Goal: Information Seeking & Learning: Compare options

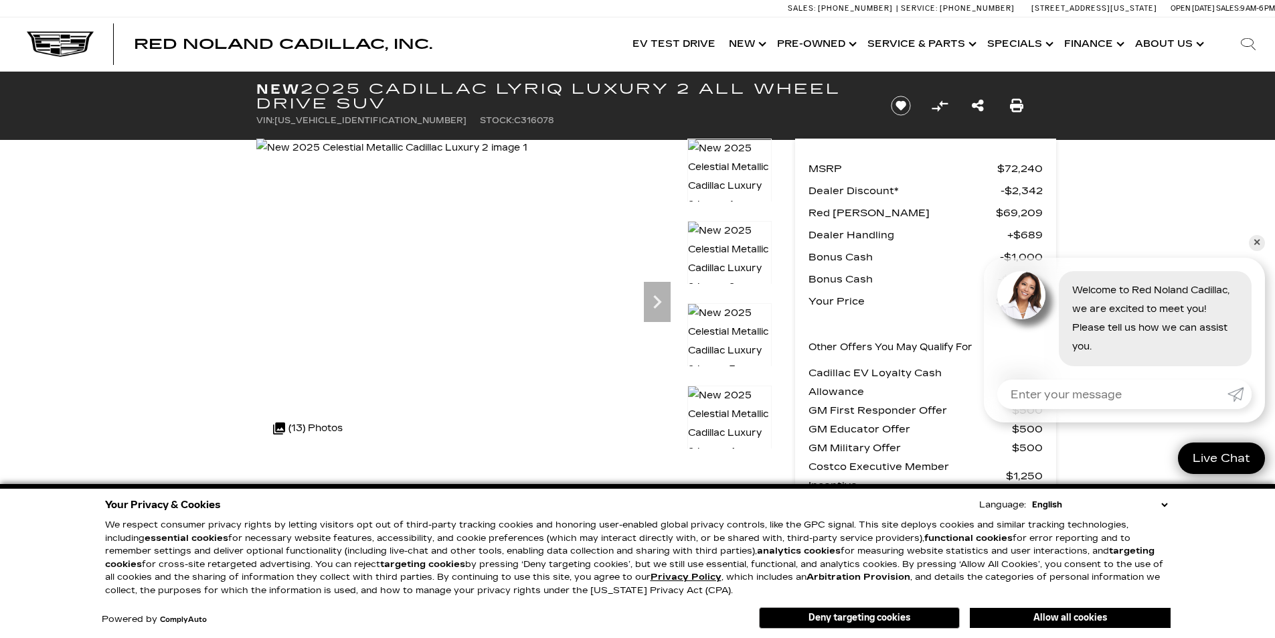
click at [1251, 242] on link "✕" at bounding box center [1257, 243] width 16 height 16
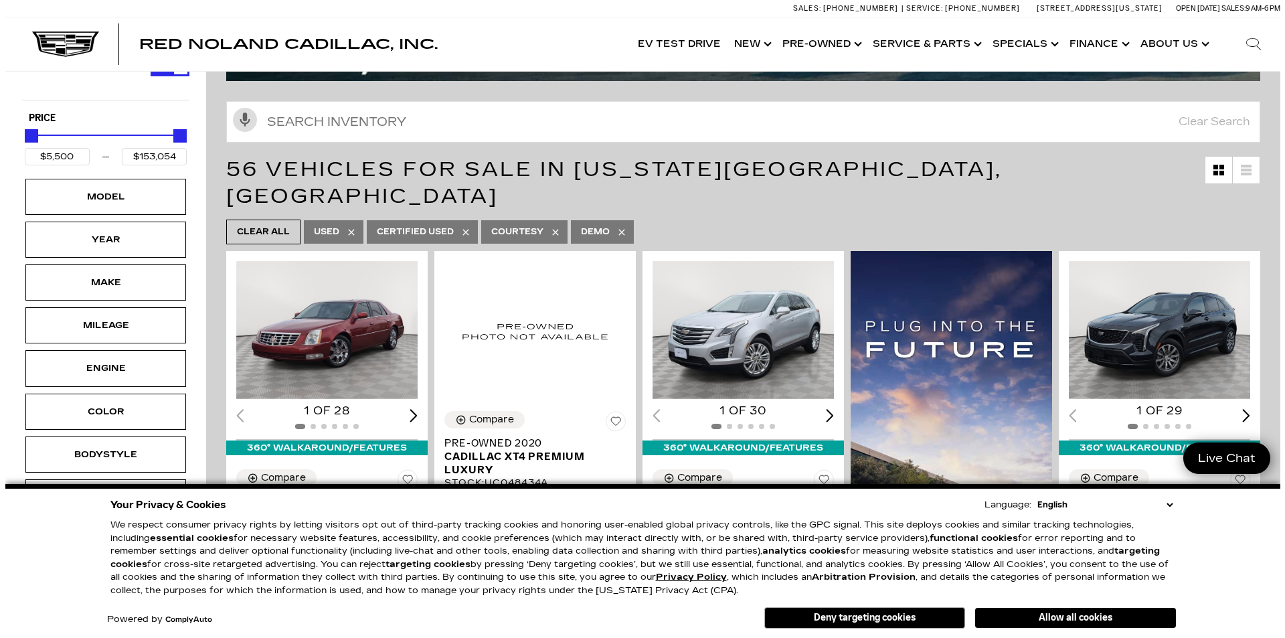
scroll to position [134, 0]
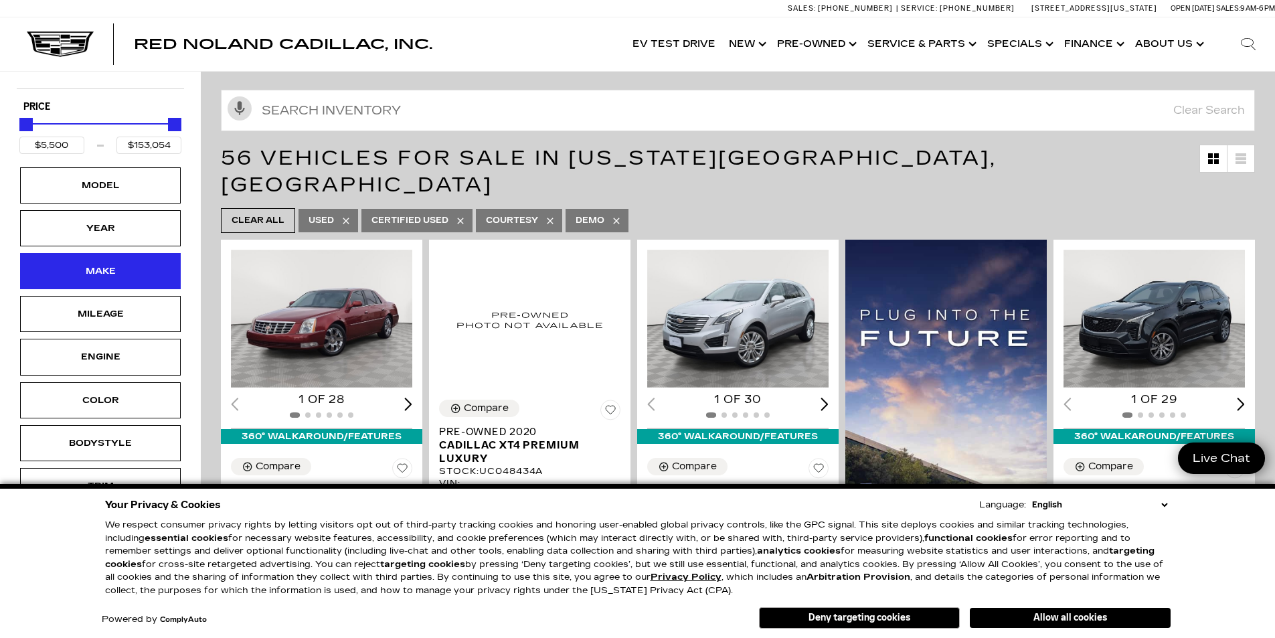
click at [100, 277] on div "Make" at bounding box center [100, 271] width 67 height 15
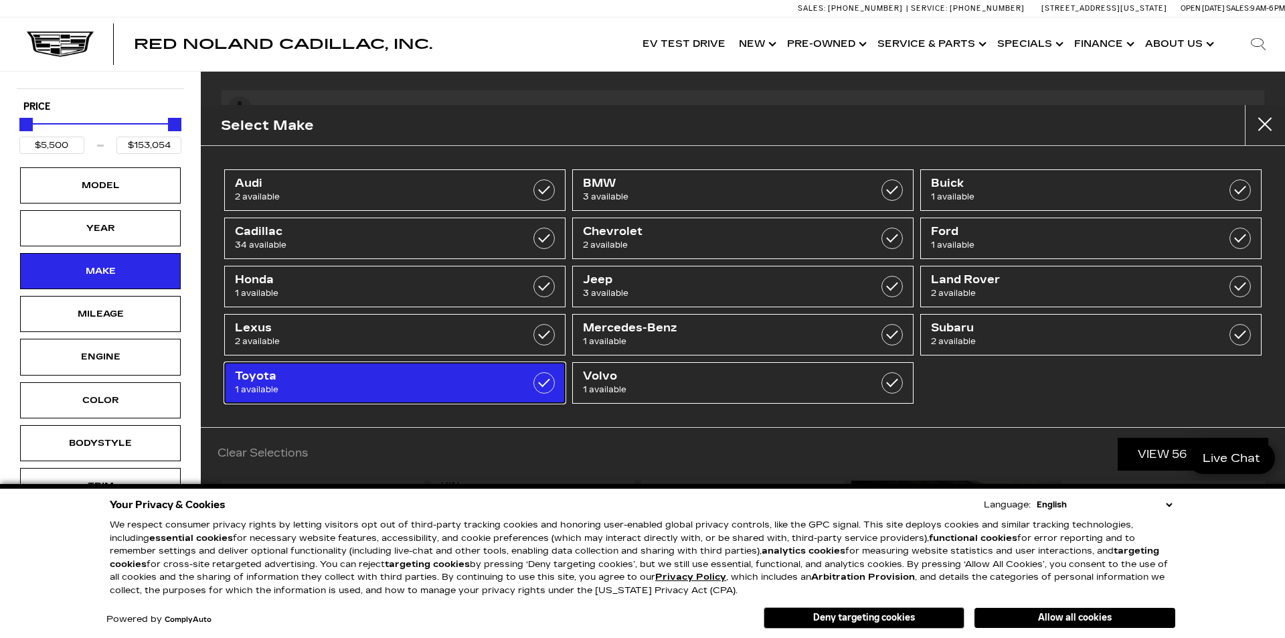
click at [293, 381] on span "Toyota" at bounding box center [371, 376] width 272 height 13
type input "$41,689"
checkbox input "true"
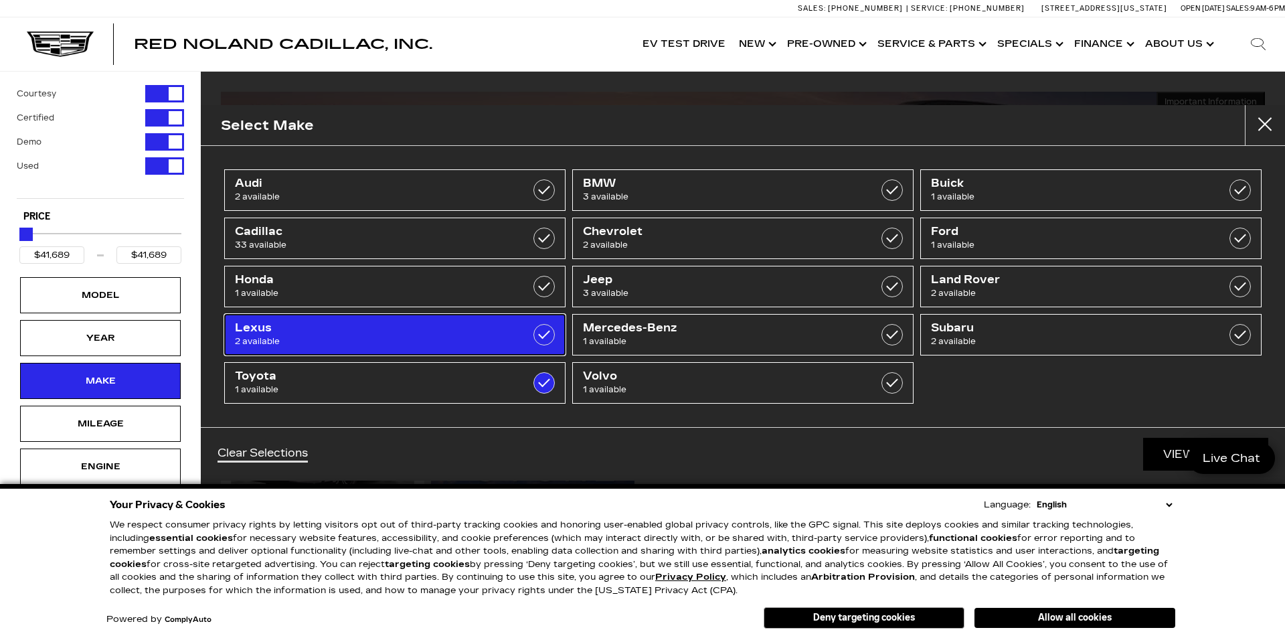
click at [503, 347] on span "2 available" at bounding box center [371, 341] width 272 height 13
type input "$33,689"
type input "$42,189"
checkbox input "true"
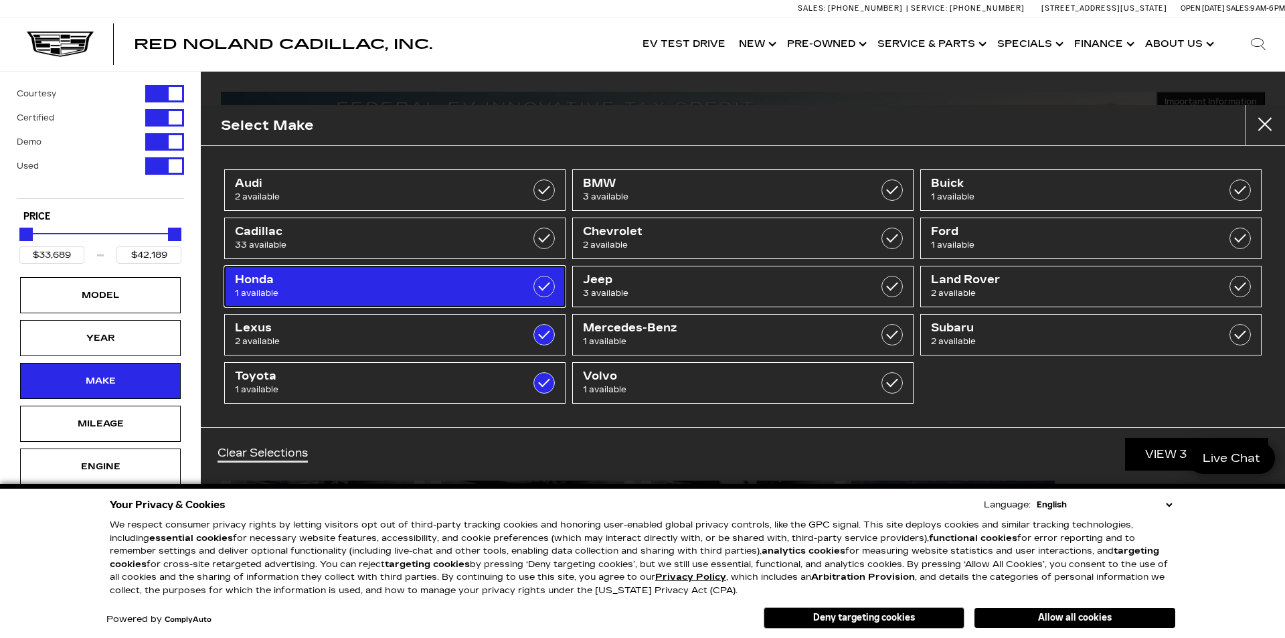
click at [477, 296] on span "1 available" at bounding box center [371, 293] width 272 height 13
type input "$50,500"
checkbox input "true"
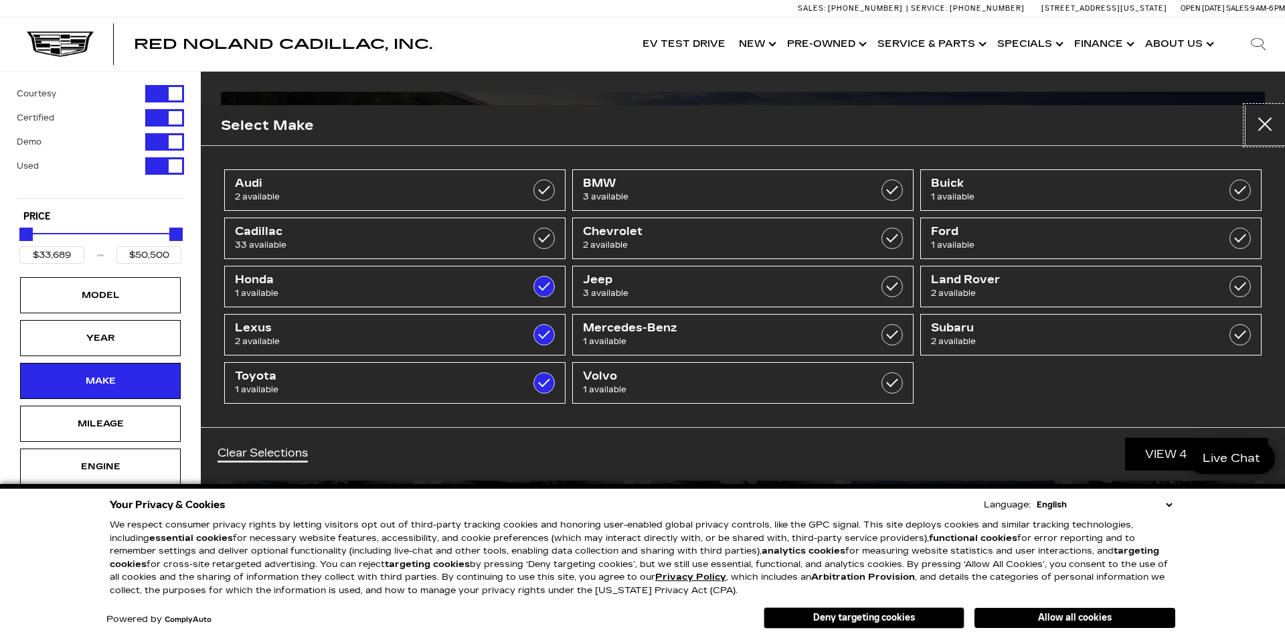
click at [1267, 129] on button "Close" at bounding box center [1265, 125] width 40 height 40
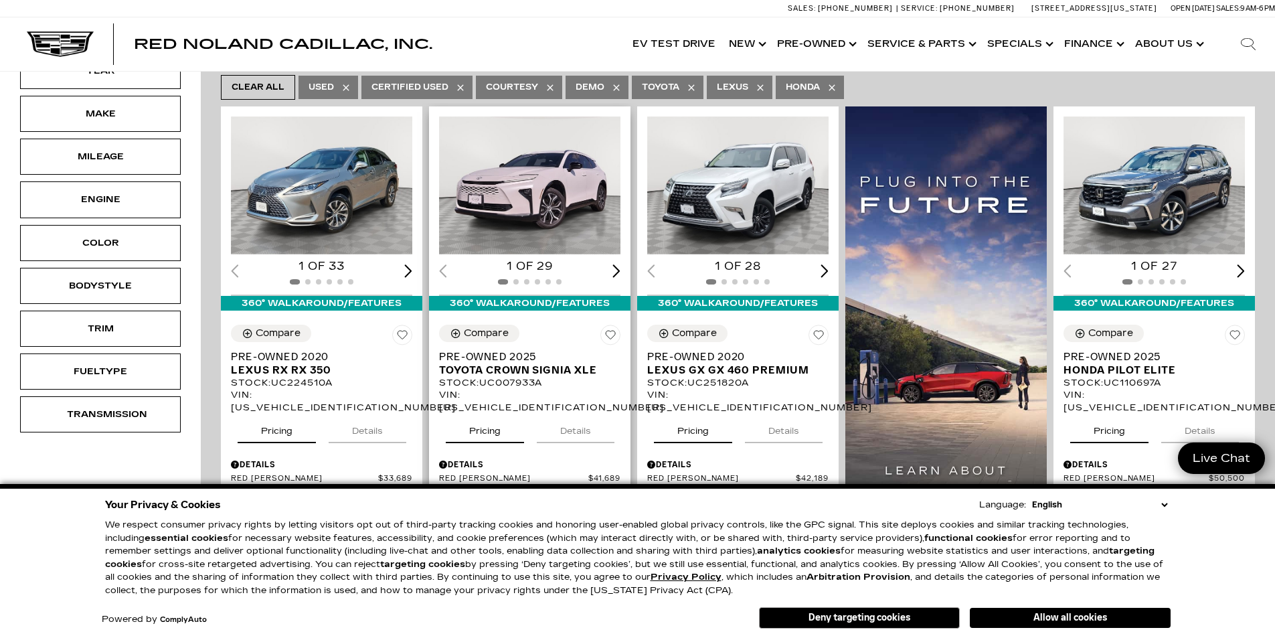
scroll to position [268, 0]
click at [289, 155] on img "1 / 2" at bounding box center [322, 185] width 183 height 138
